Goal: Check status: Check status

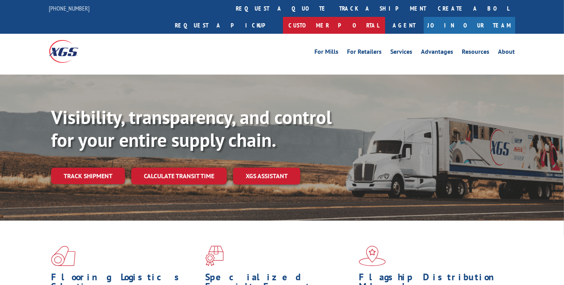
click at [385, 17] on link "Customer Portal" at bounding box center [334, 25] width 102 height 17
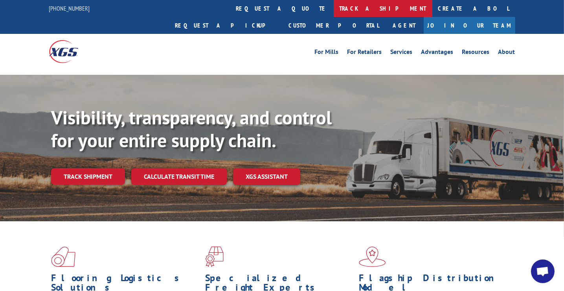
click at [334, 9] on link "track a shipment" at bounding box center [383, 8] width 99 height 17
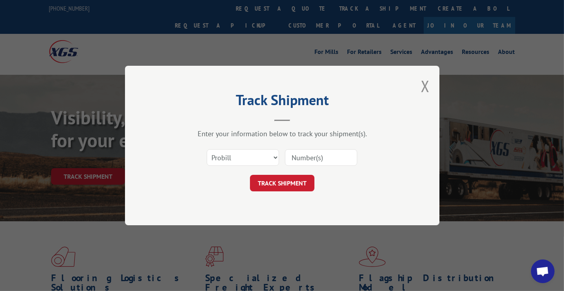
click at [305, 156] on input at bounding box center [321, 157] width 72 height 17
type input "17589139"
click button "TRACK SHIPMENT" at bounding box center [282, 183] width 64 height 17
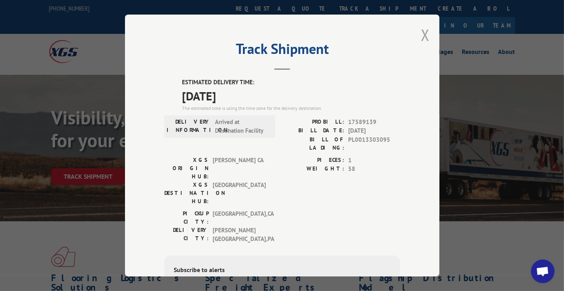
click at [421, 33] on button "Close modal" at bounding box center [425, 34] width 9 height 21
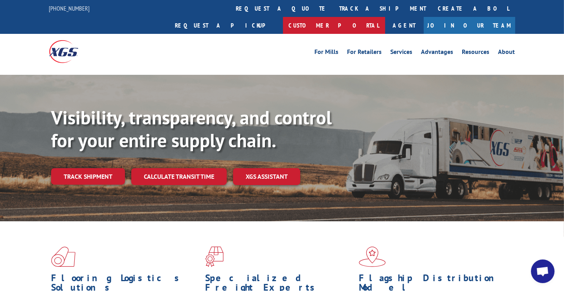
click at [385, 17] on link "Customer Portal" at bounding box center [334, 25] width 102 height 17
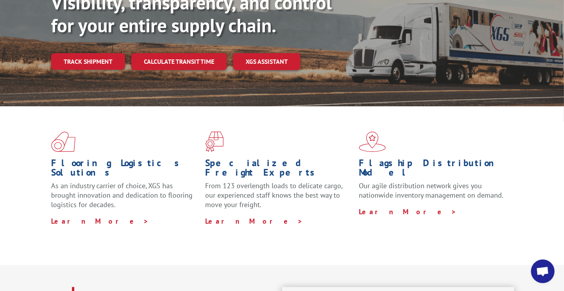
scroll to position [197, 0]
